Goal: Check status: Check status

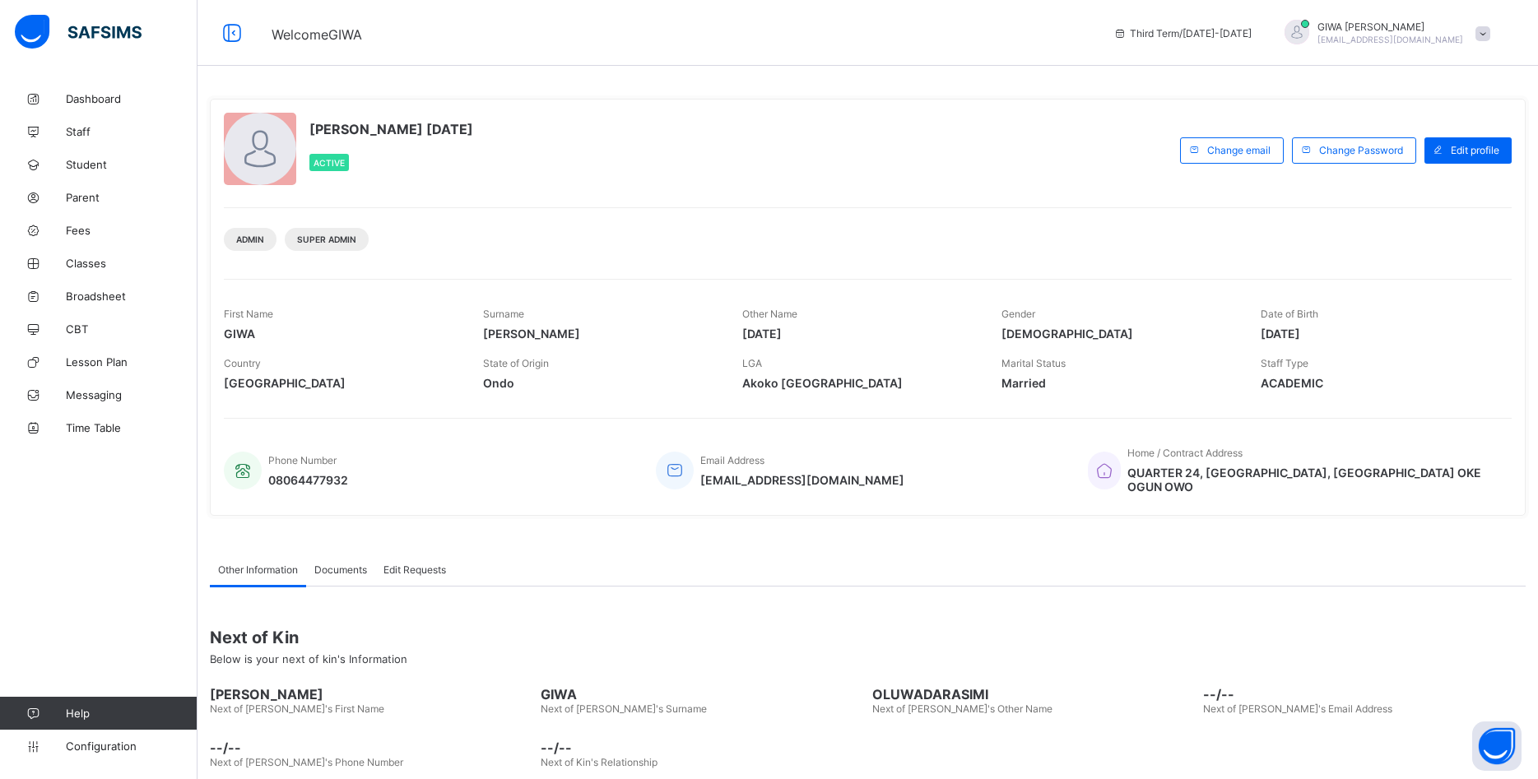
drag, startPoint x: 101, startPoint y: 295, endPoint x: 281, endPoint y: 281, distance: 180.7
click at [102, 295] on span "Broadsheet" at bounding box center [132, 296] width 132 height 13
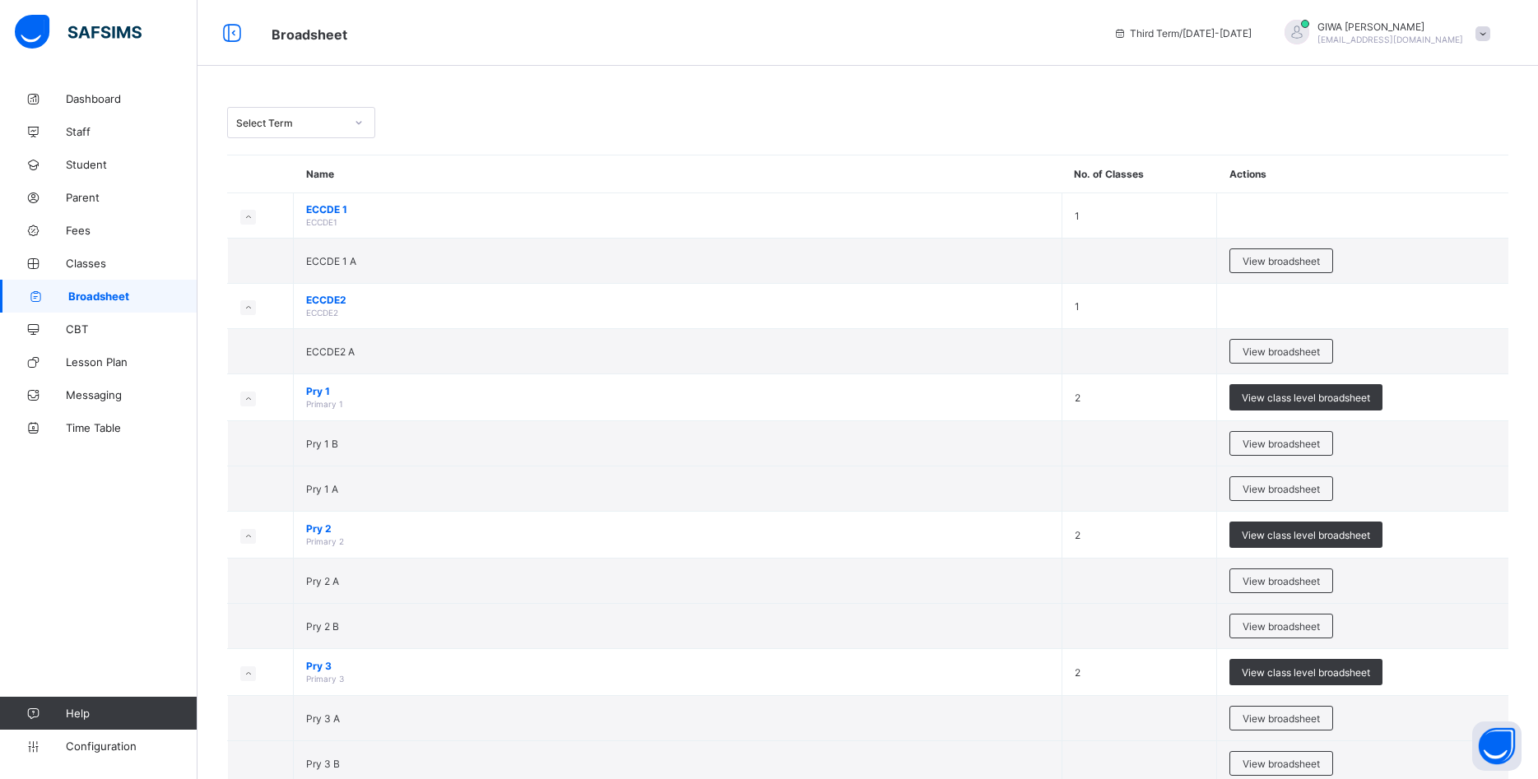
click at [358, 128] on icon at bounding box center [359, 122] width 10 height 16
click at [340, 239] on div "Third Term 2024-2025" at bounding box center [301, 247] width 146 height 26
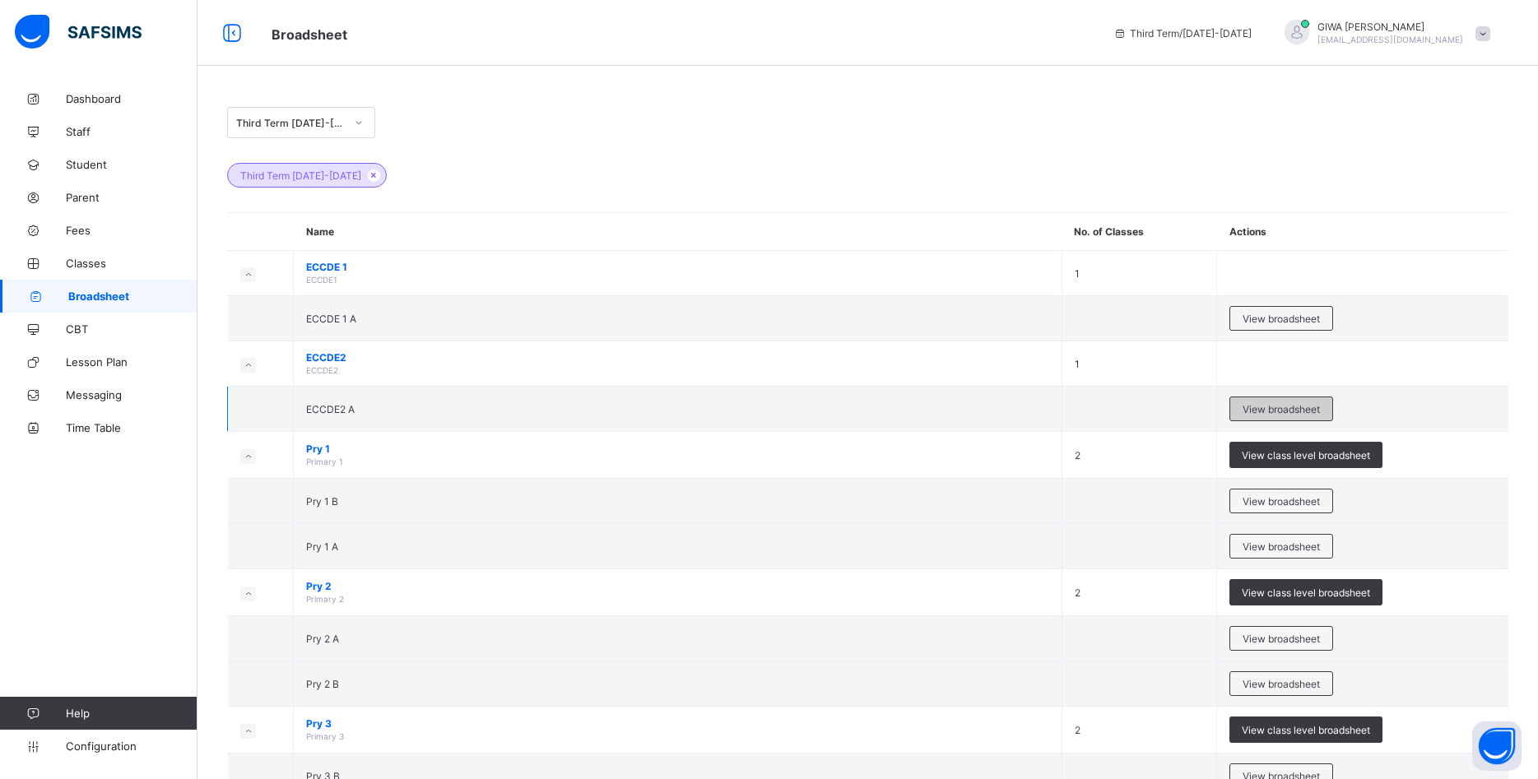
click at [1287, 410] on span "View broadsheet" at bounding box center [1280, 409] width 77 height 12
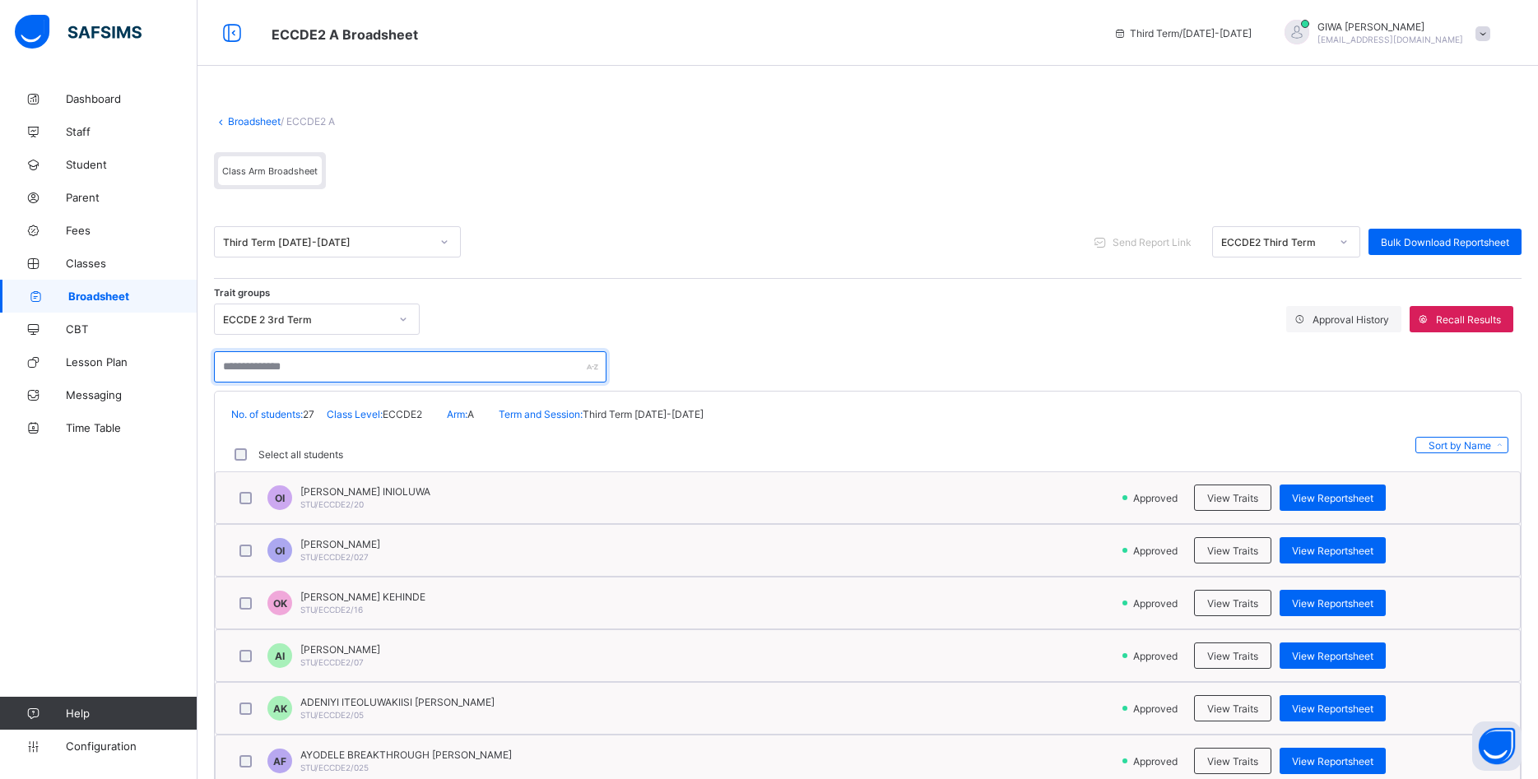
click at [318, 363] on input "text" at bounding box center [410, 366] width 392 height 31
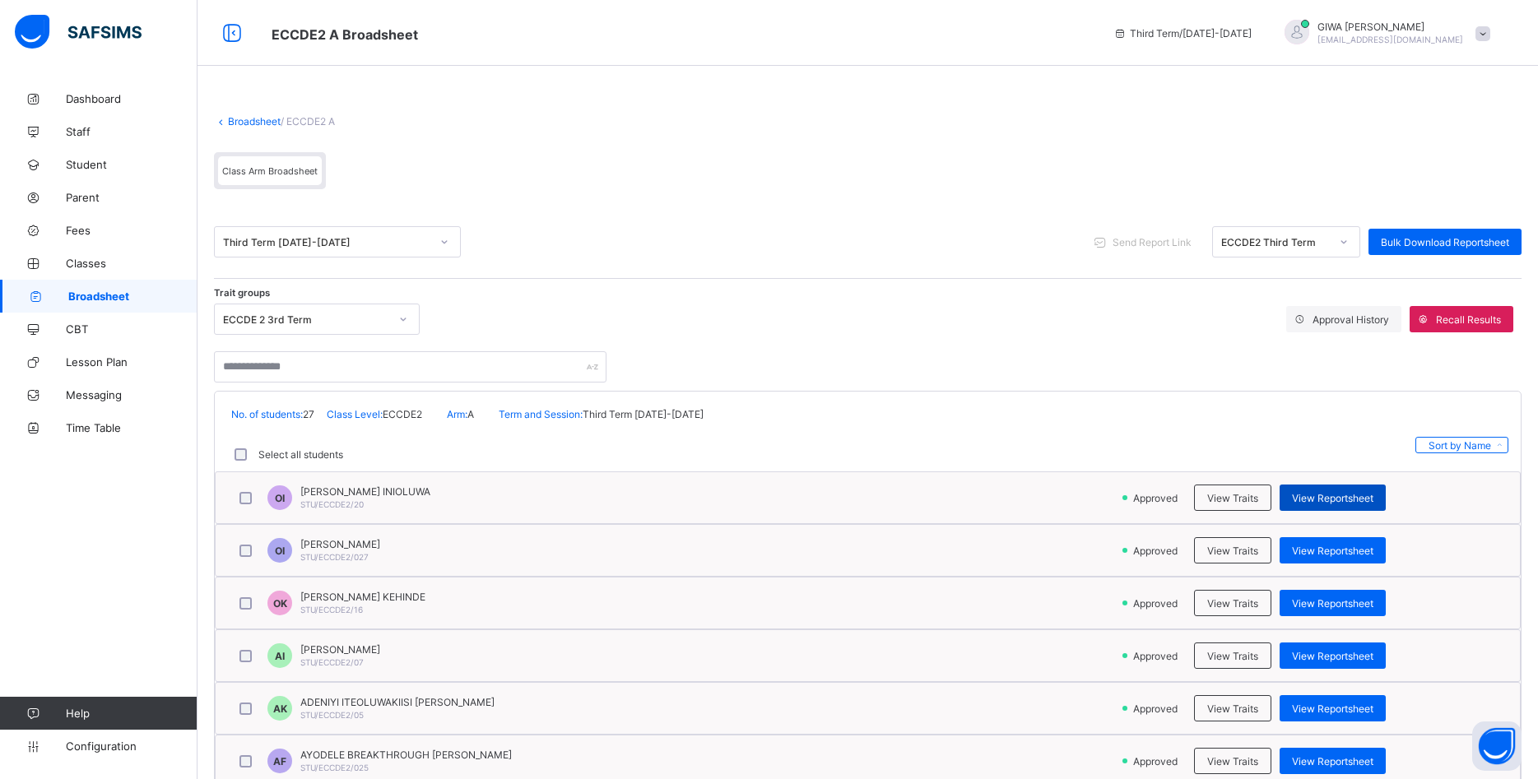
click at [1340, 496] on span "View Reportsheet" at bounding box center [1332, 498] width 81 height 12
